Goal: Task Accomplishment & Management: Manage account settings

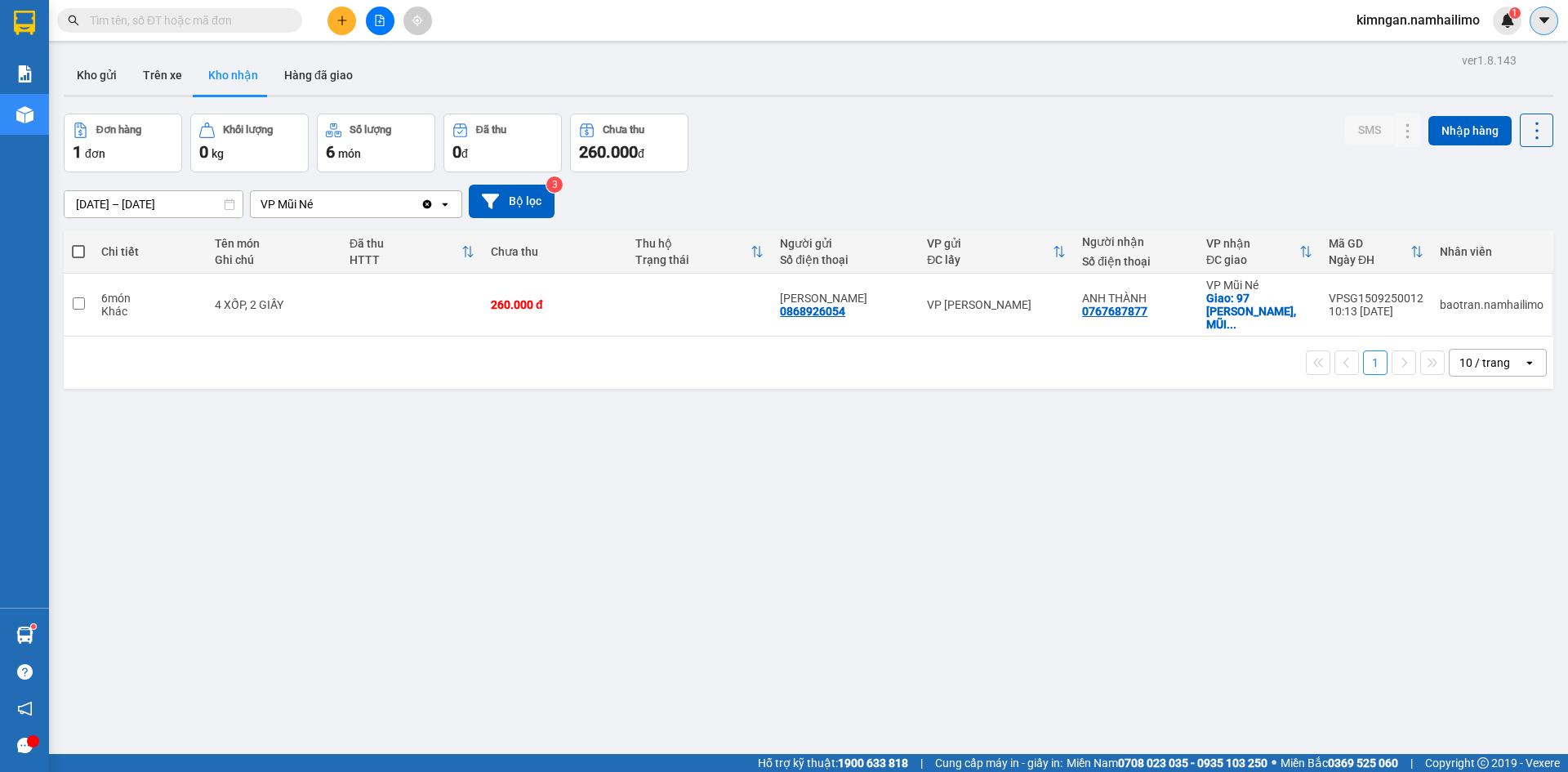
click at [1551, 25] on icon "caret-down" at bounding box center [1545, 21] width 15 height 15
click at [1432, 21] on span "kimngan.namhailimo" at bounding box center [1418, 20] width 150 height 20
click at [1422, 50] on span "Đăng xuất" at bounding box center [1426, 50] width 115 height 18
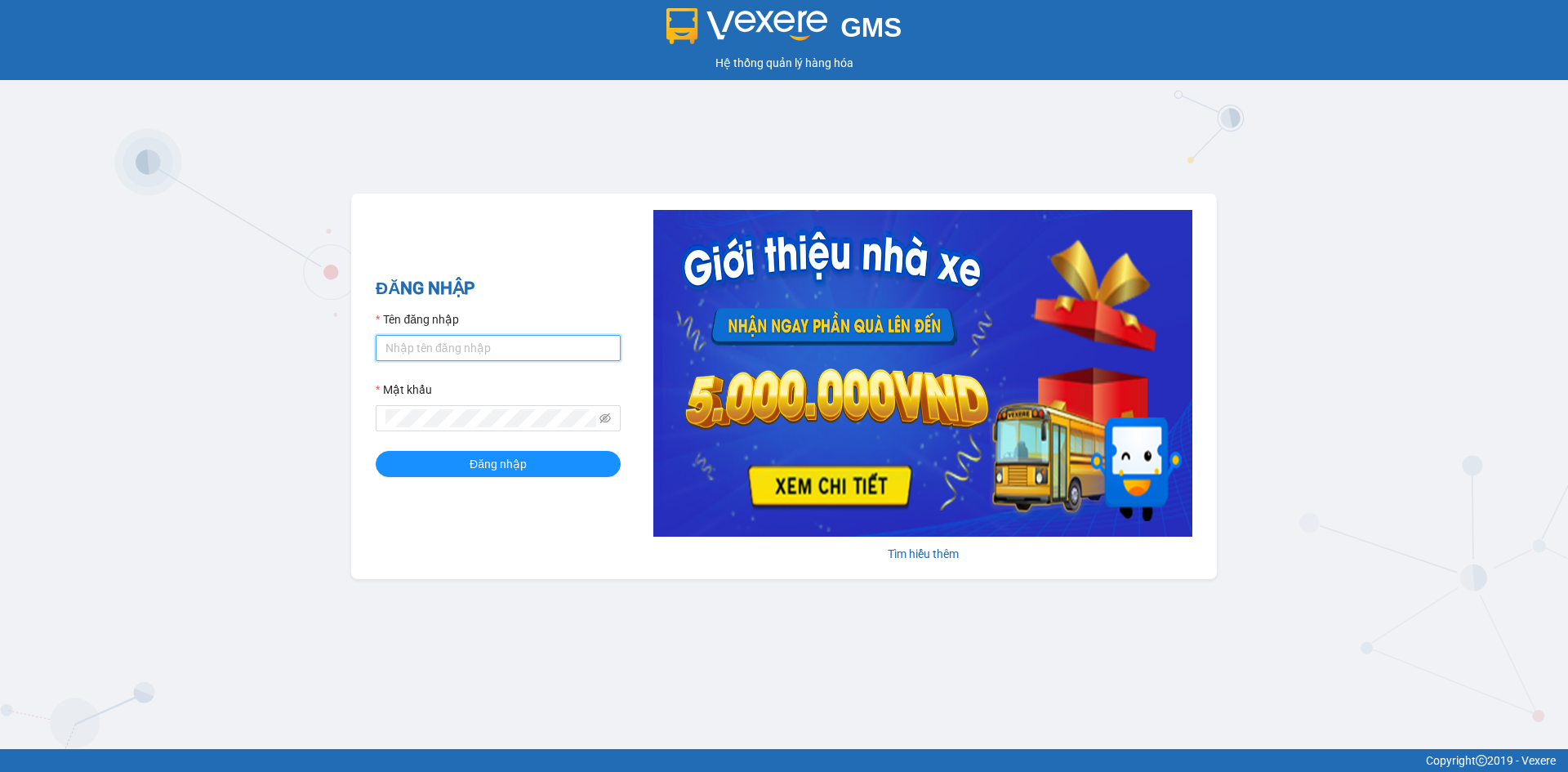
drag, startPoint x: 460, startPoint y: 338, endPoint x: 457, endPoint y: 360, distance: 22.2
click at [460, 338] on input "Tên đăng nhập" at bounding box center [498, 347] width 245 height 26
type input "tan.namhailimo"
click at [375, 451] on button "Đăng nhập" at bounding box center [498, 463] width 245 height 26
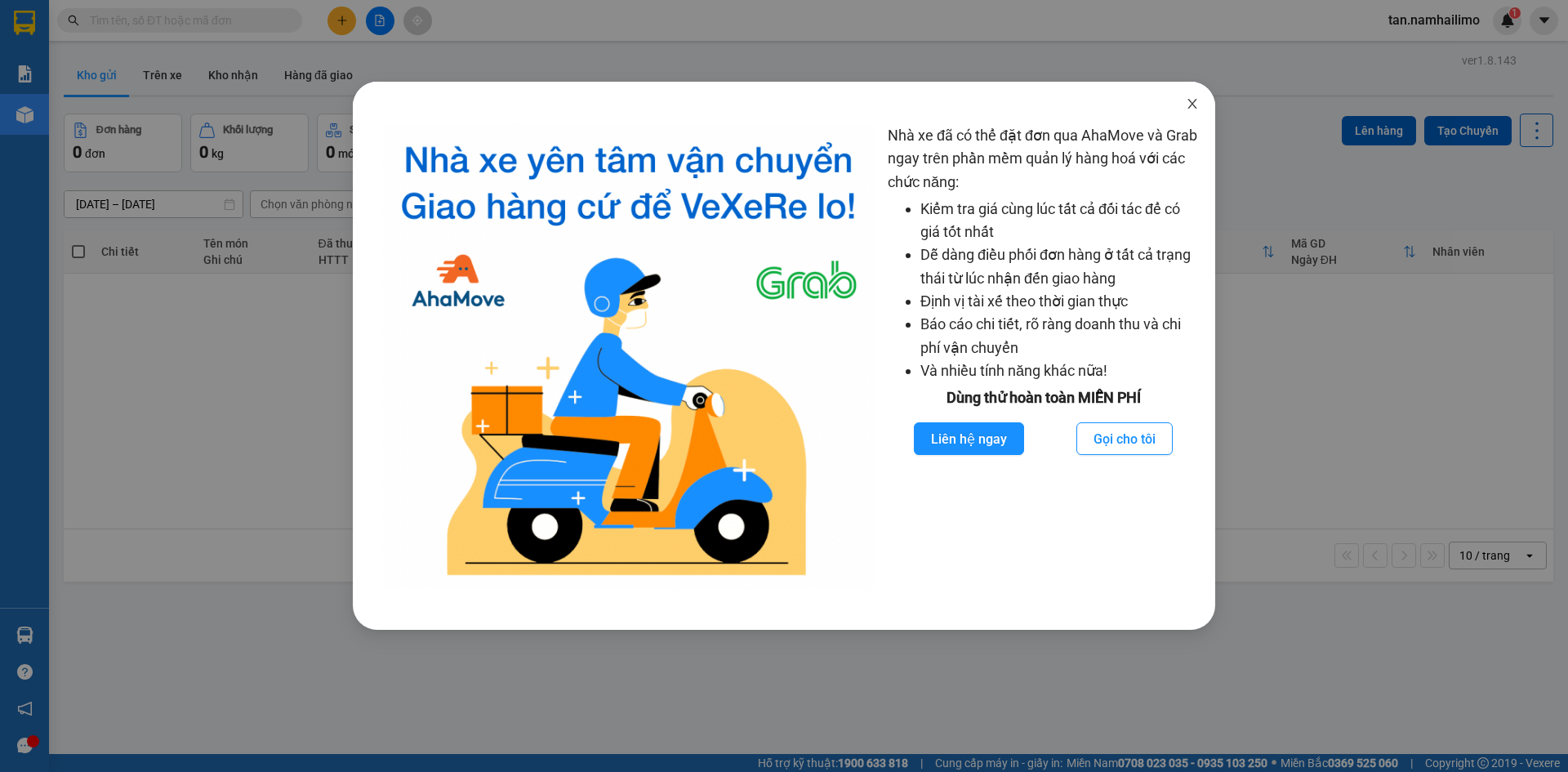
click at [1196, 103] on icon "close" at bounding box center [1193, 104] width 13 height 13
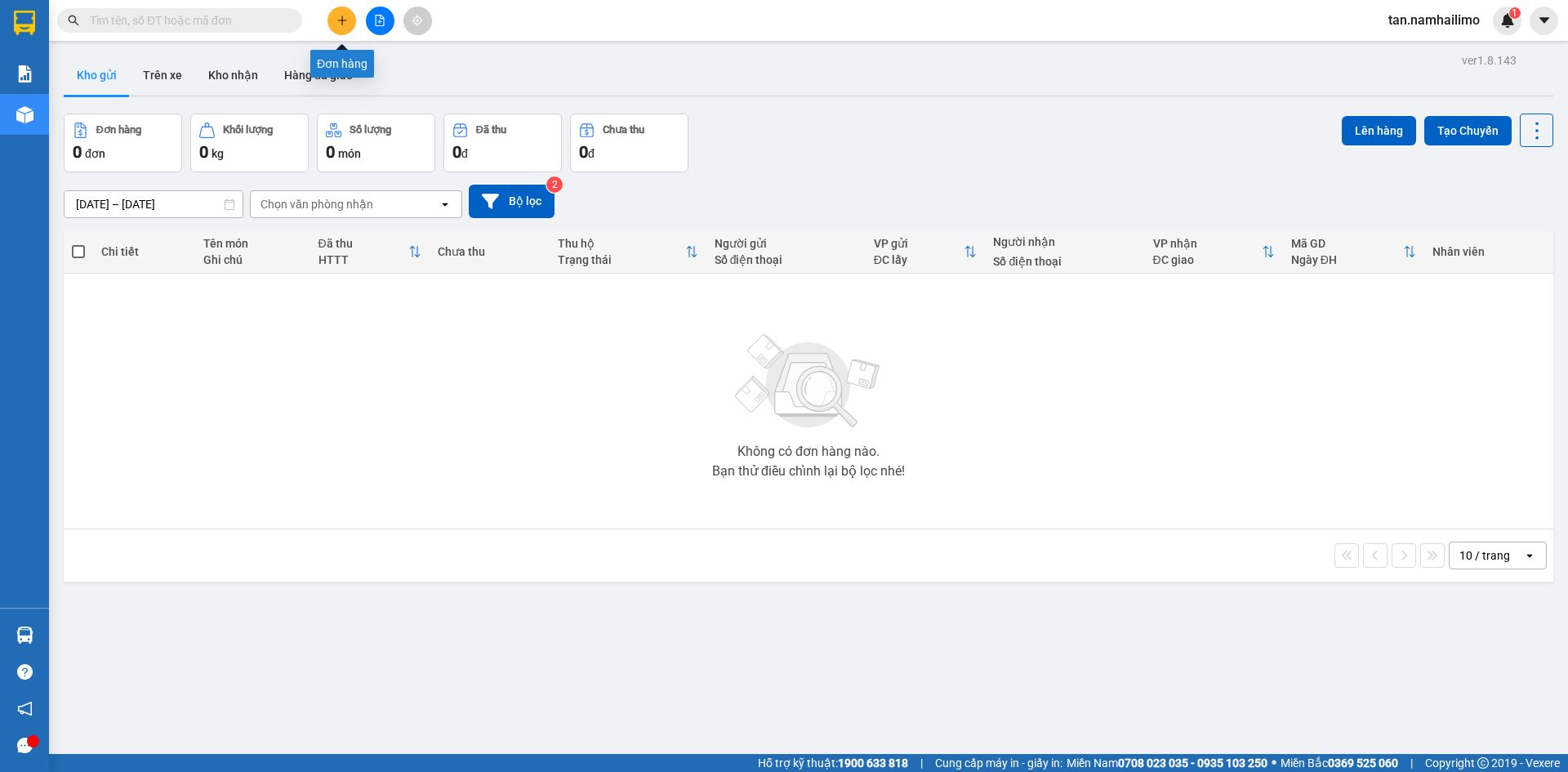
click at [340, 14] on button at bounding box center [342, 21] width 28 height 28
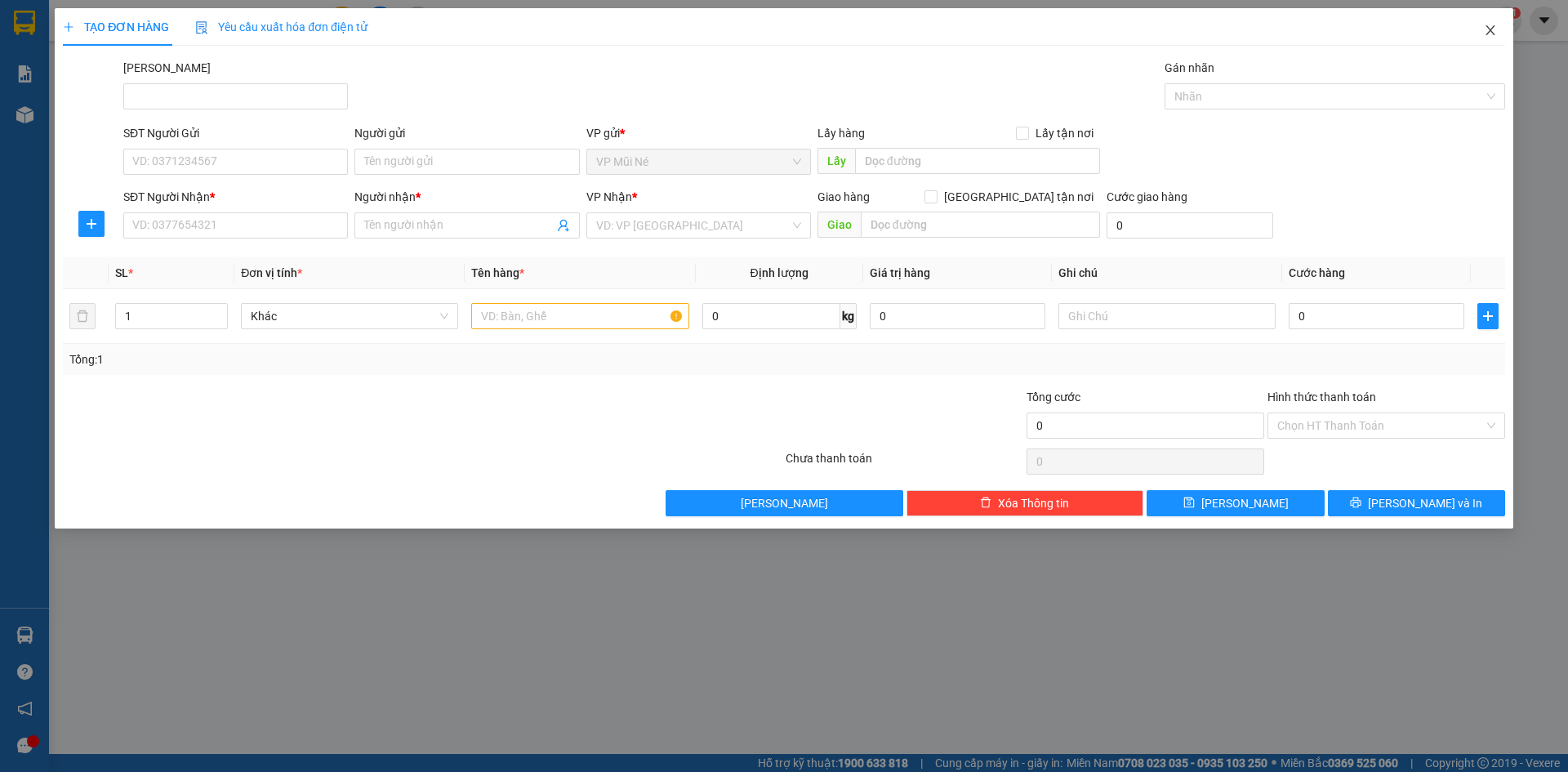
click at [1494, 34] on icon "close" at bounding box center [1490, 30] width 9 height 10
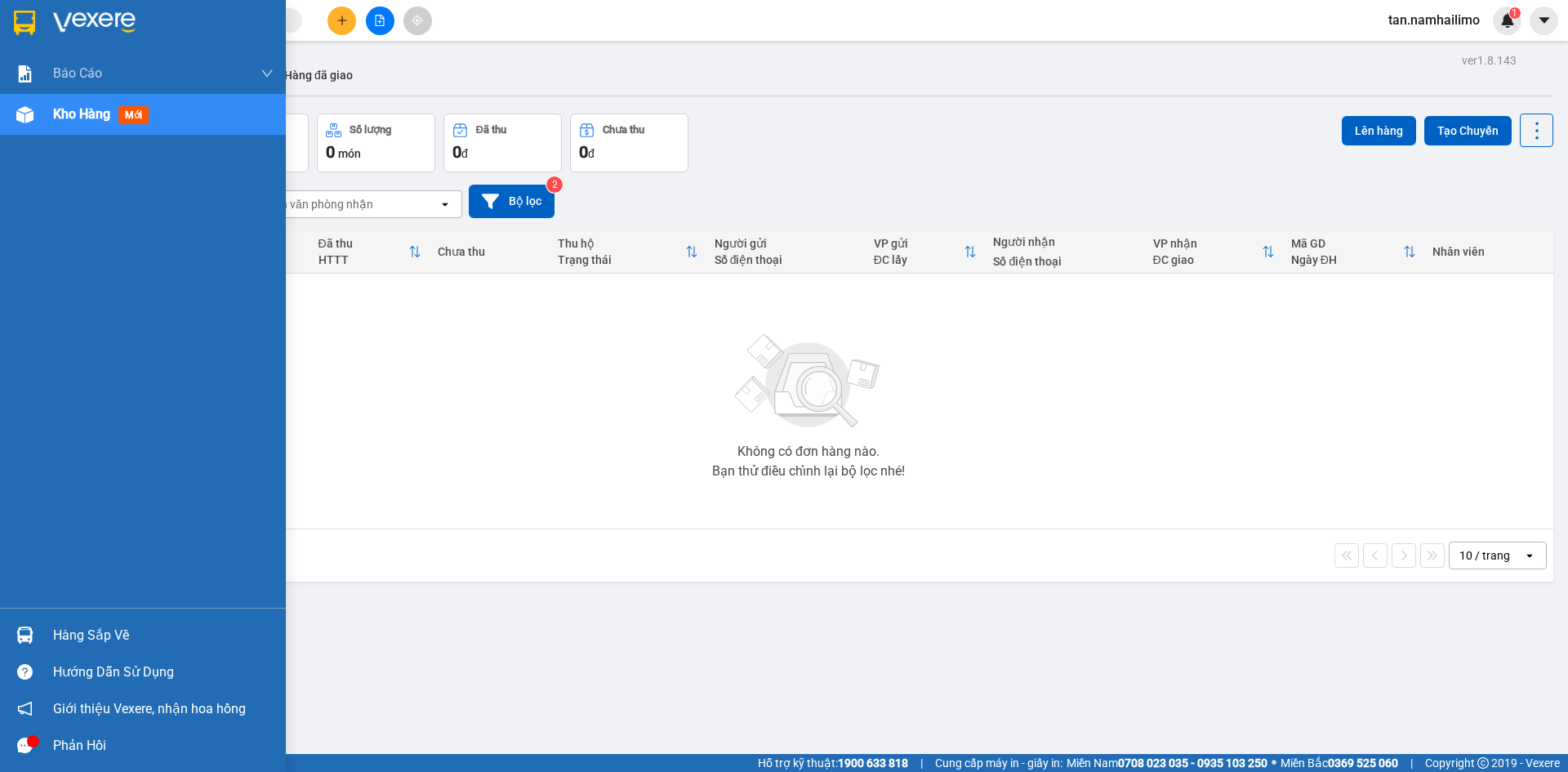
click at [42, 631] on div "Hàng sắp về" at bounding box center [143, 635] width 286 height 37
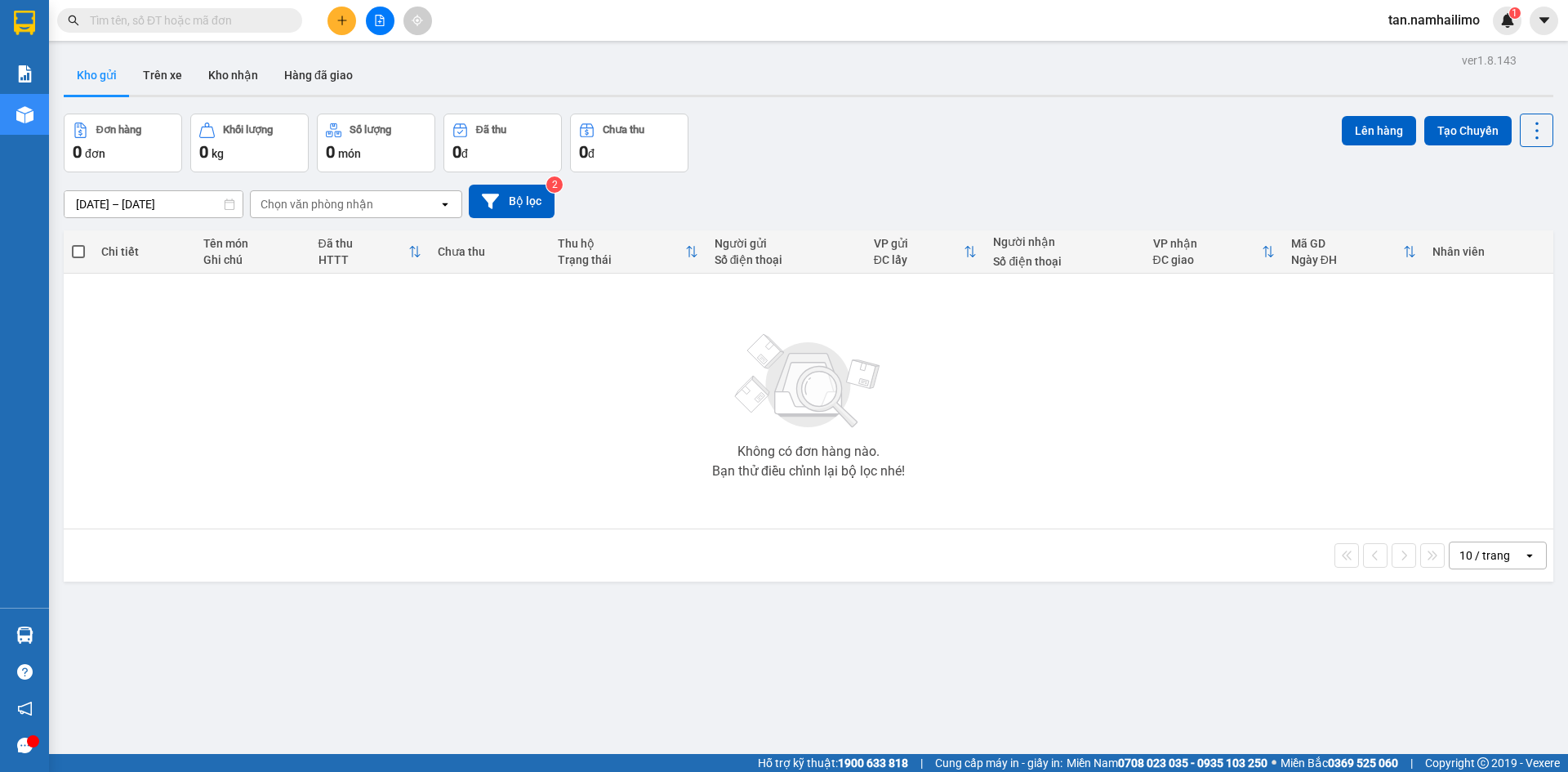
click at [510, 481] on section "Kết quả tìm kiếm ( 0 ) Bộ lọc No Data tan.namhailimo 1 Báo cáo Báo cáo dòng tiề…" at bounding box center [784, 386] width 1568 height 772
